Goal: Learn about a topic

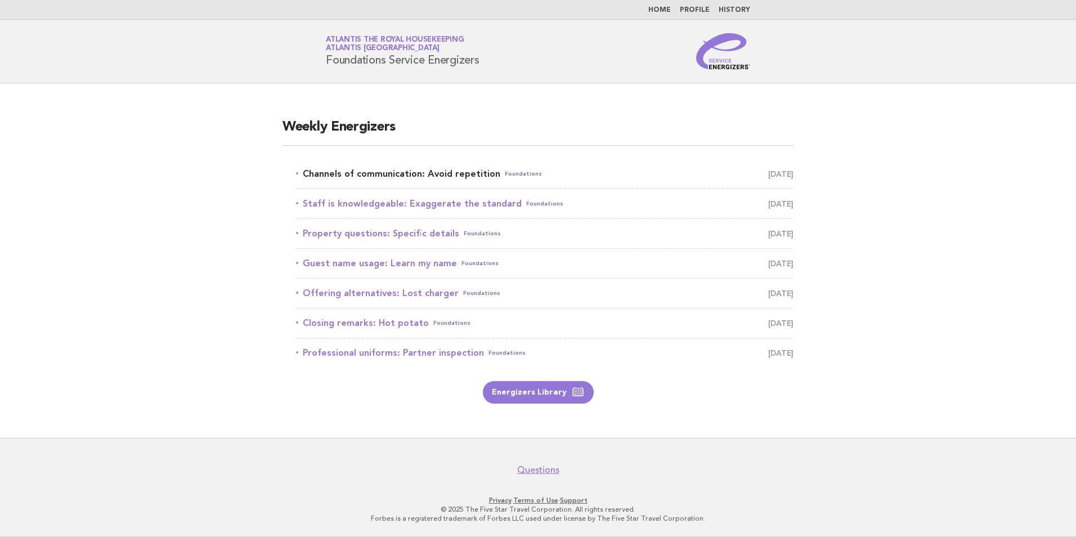
click at [399, 176] on link "Channels of communication: Avoid repetition Foundations [DATE]" at bounding box center [544, 174] width 497 height 16
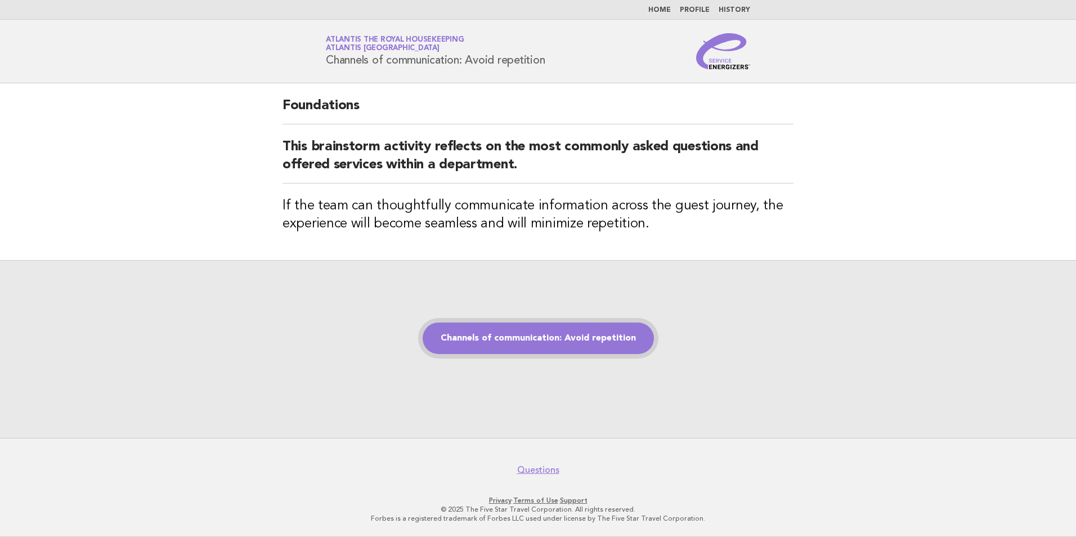
click at [542, 336] on link "Channels of communication: Avoid repetition" at bounding box center [537, 338] width 231 height 32
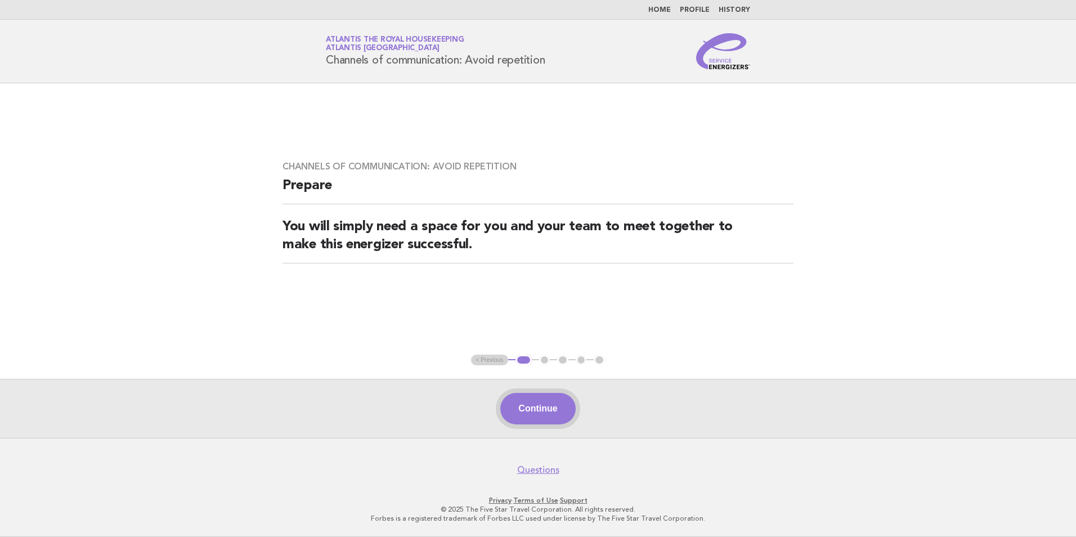
click at [542, 405] on button "Continue" at bounding box center [537, 409] width 75 height 32
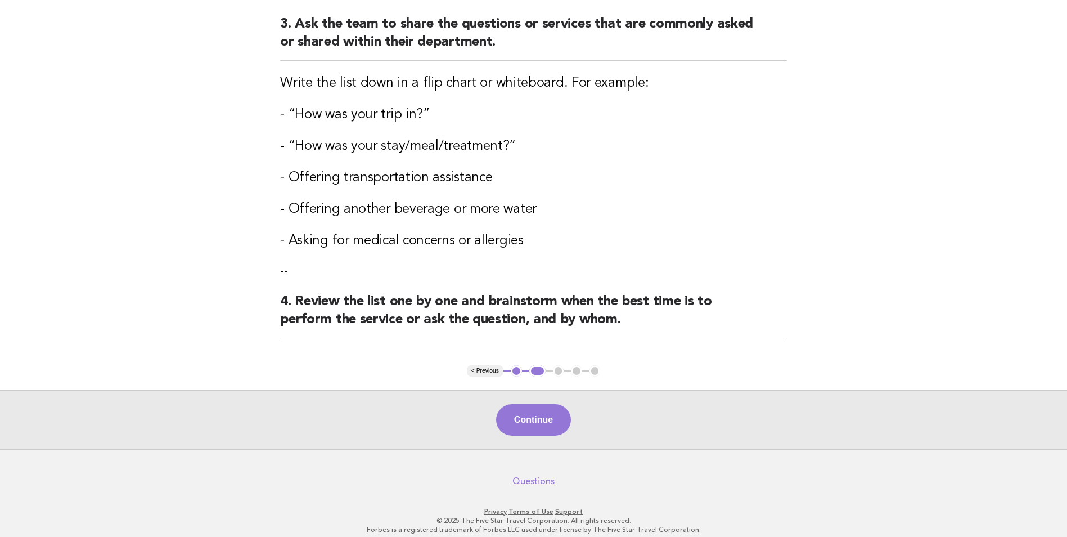
scroll to position [407, 0]
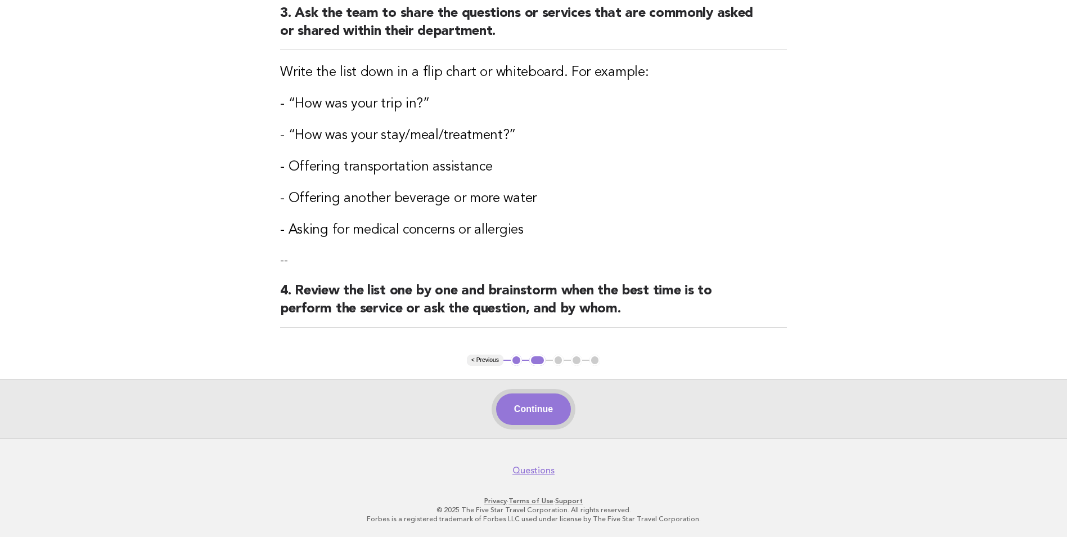
click at [525, 413] on button "Continue" at bounding box center [533, 409] width 75 height 32
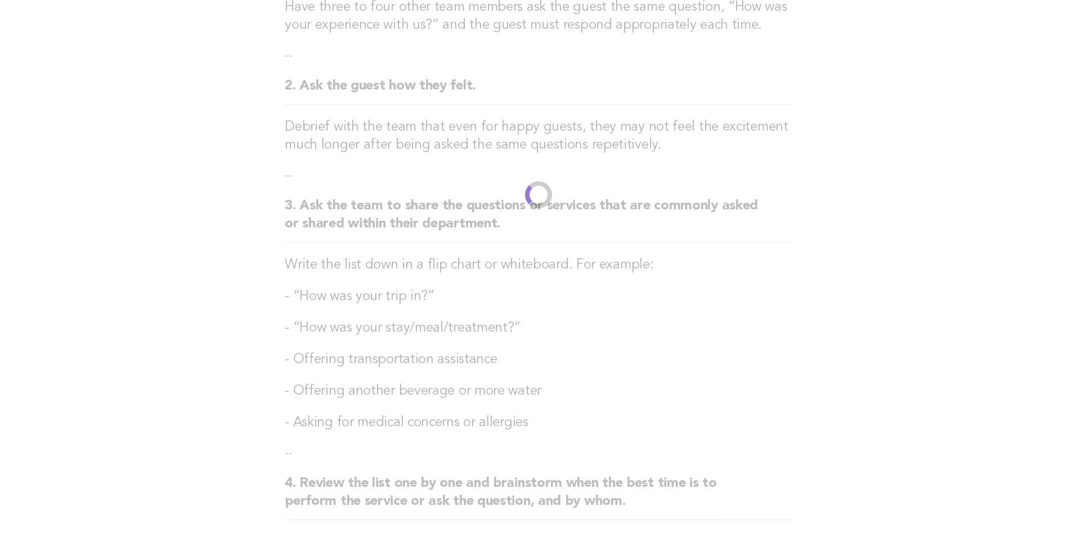
scroll to position [0, 0]
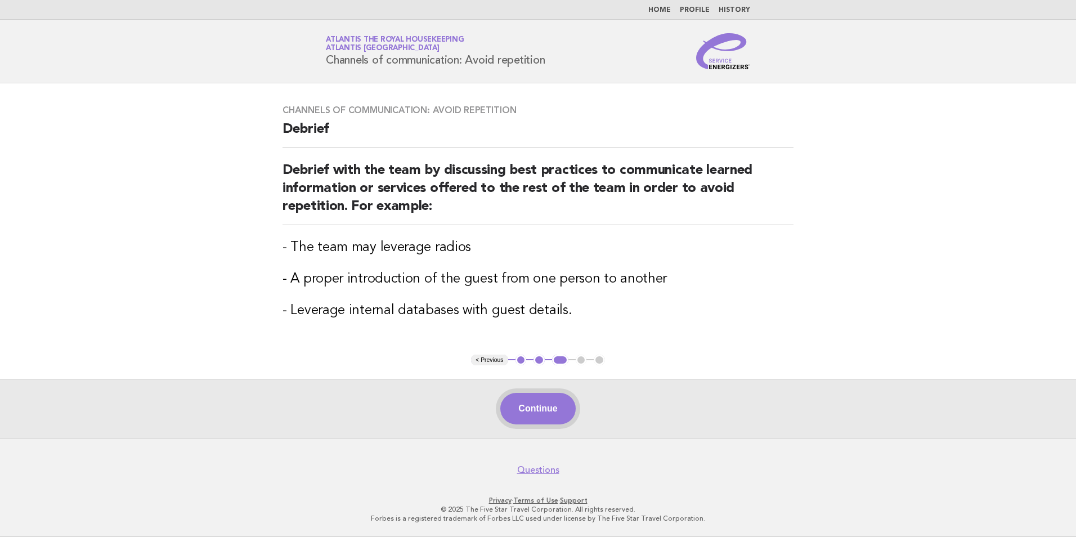
click at [548, 414] on button "Continue" at bounding box center [537, 409] width 75 height 32
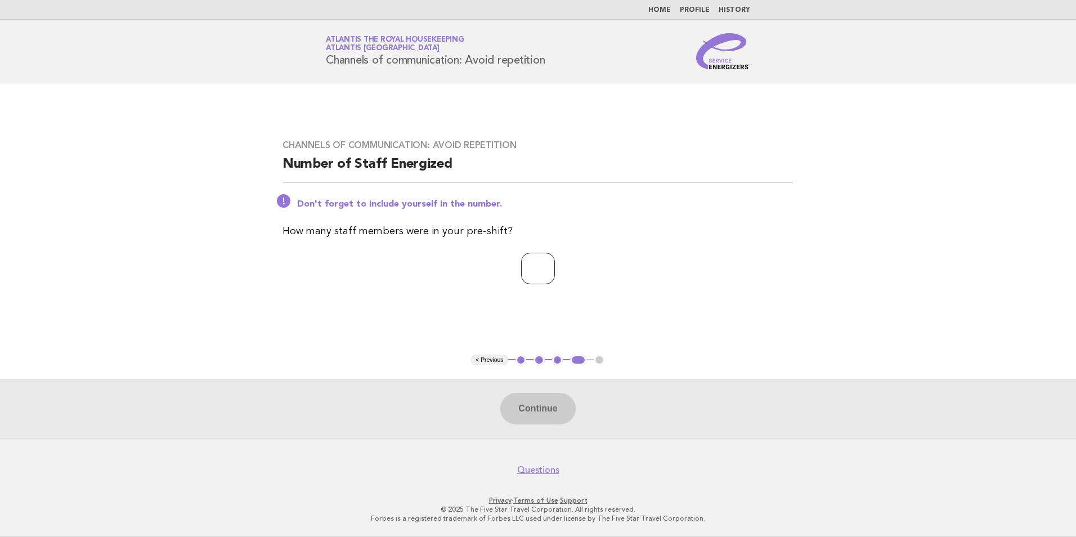
click at [532, 275] on input "number" at bounding box center [538, 269] width 34 height 32
type input "**"
click at [542, 405] on button "Continue" at bounding box center [537, 409] width 75 height 32
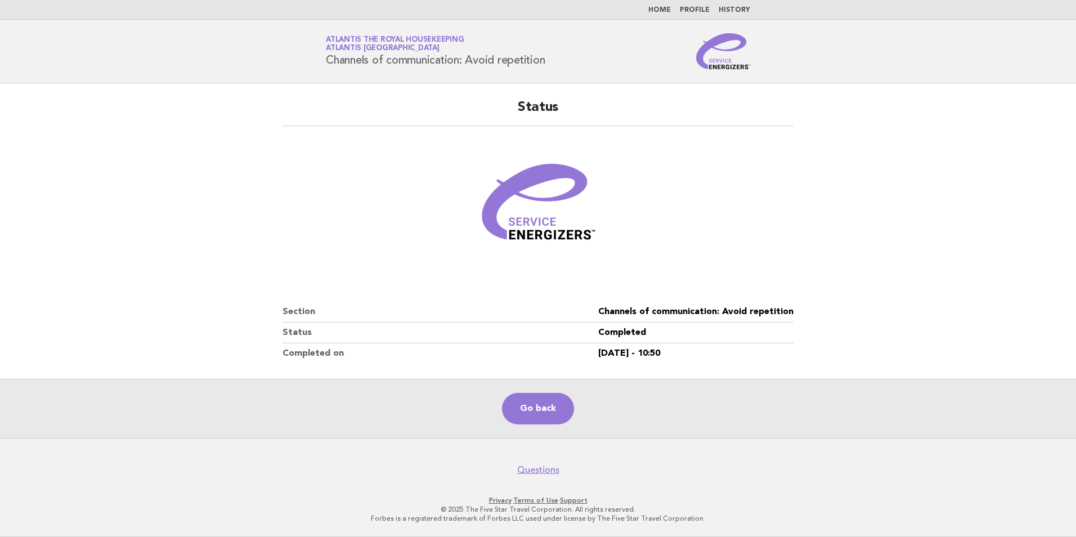
click at [656, 10] on link "Home" at bounding box center [659, 10] width 23 height 7
